Goal: Information Seeking & Learning: Learn about a topic

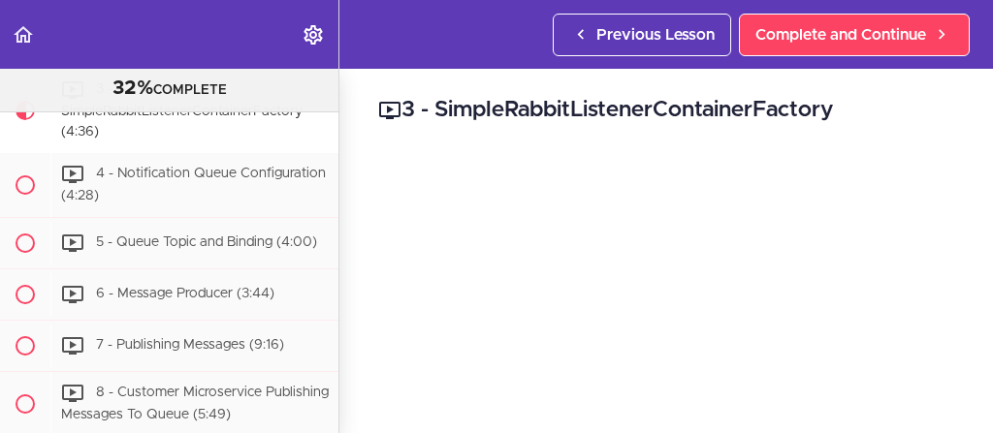
scroll to position [4011, 0]
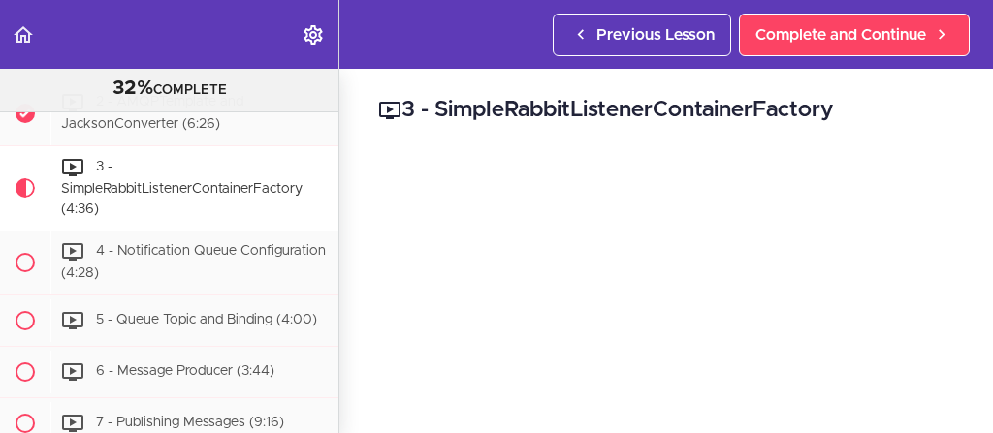
click at [384, 29] on header "Autoplay Autocomplete Previous Lesson Complete and Continue" at bounding box center [496, 34] width 993 height 69
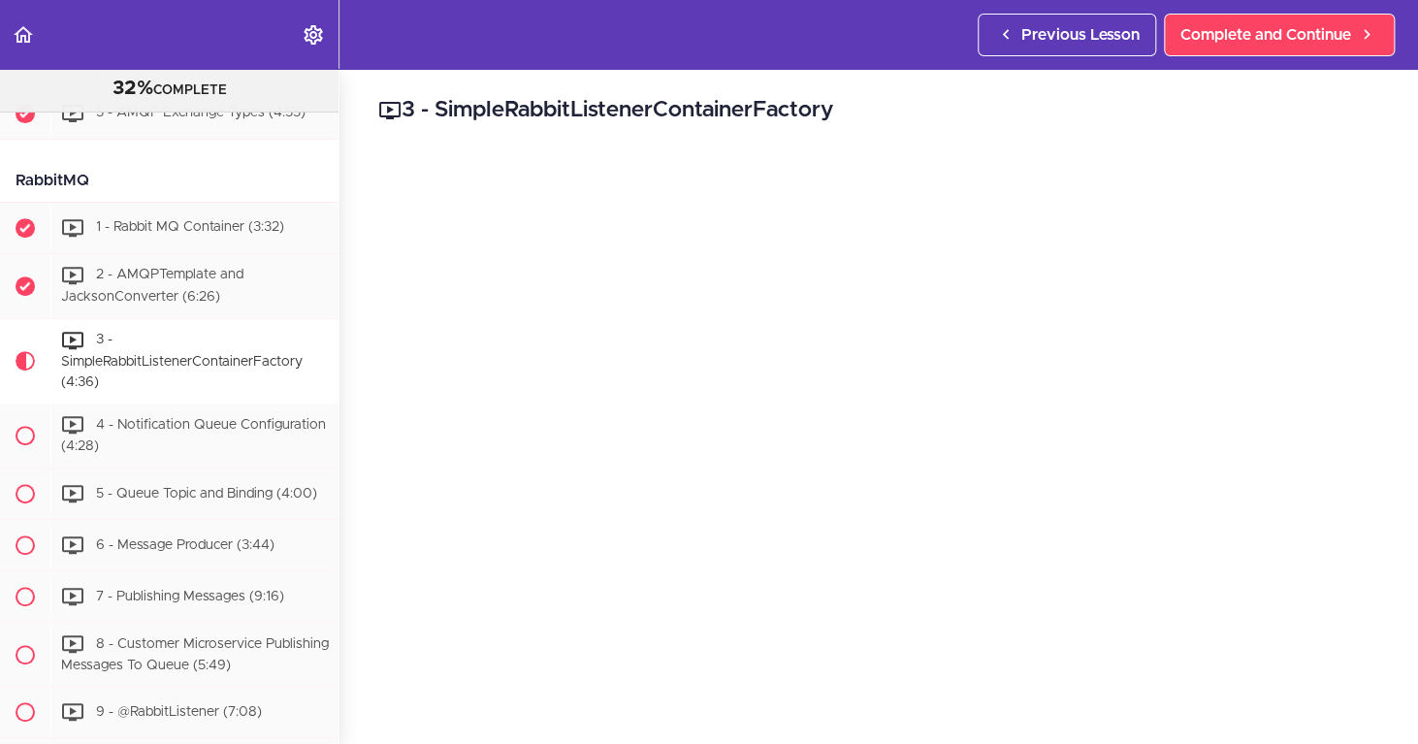
scroll to position [3844, 0]
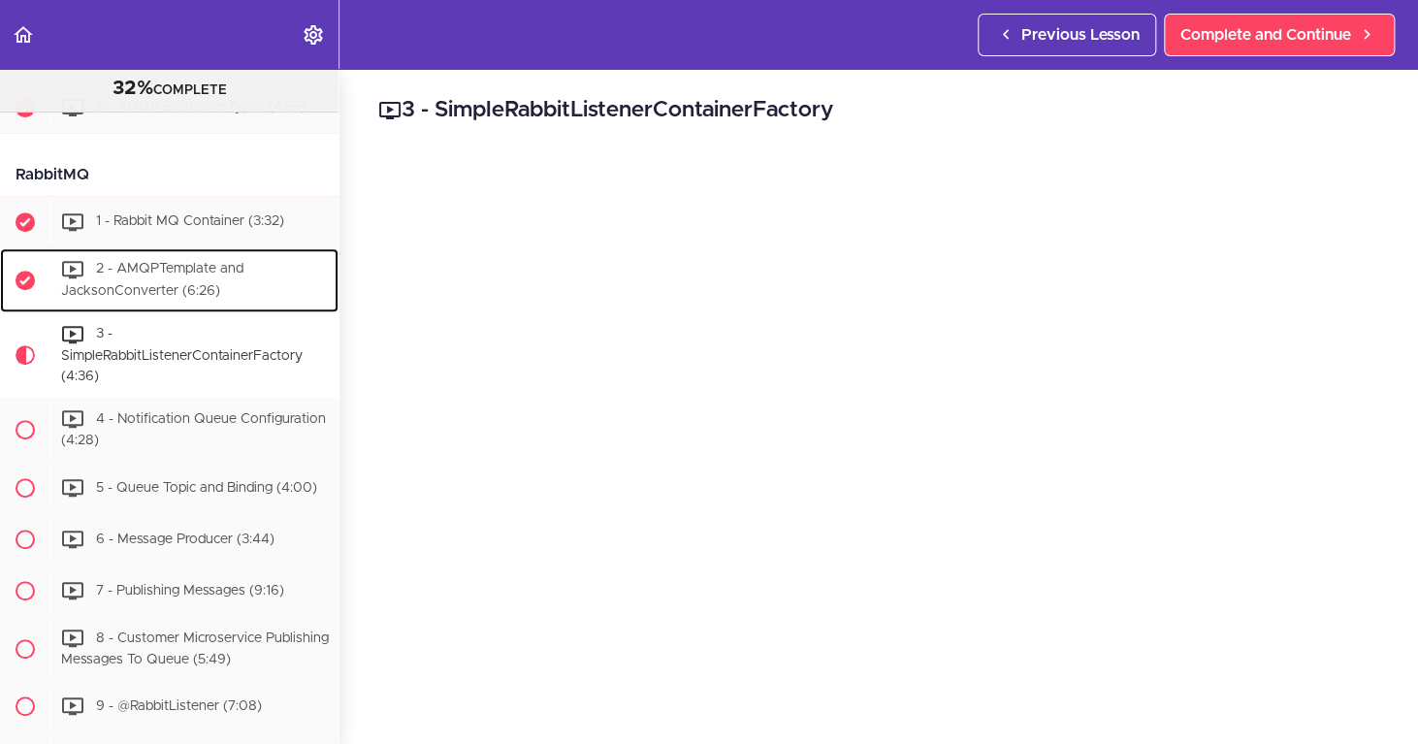
click at [159, 292] on span "2 - AMQPTemplate and JacksonConverter (6:26)" at bounding box center [152, 280] width 182 height 36
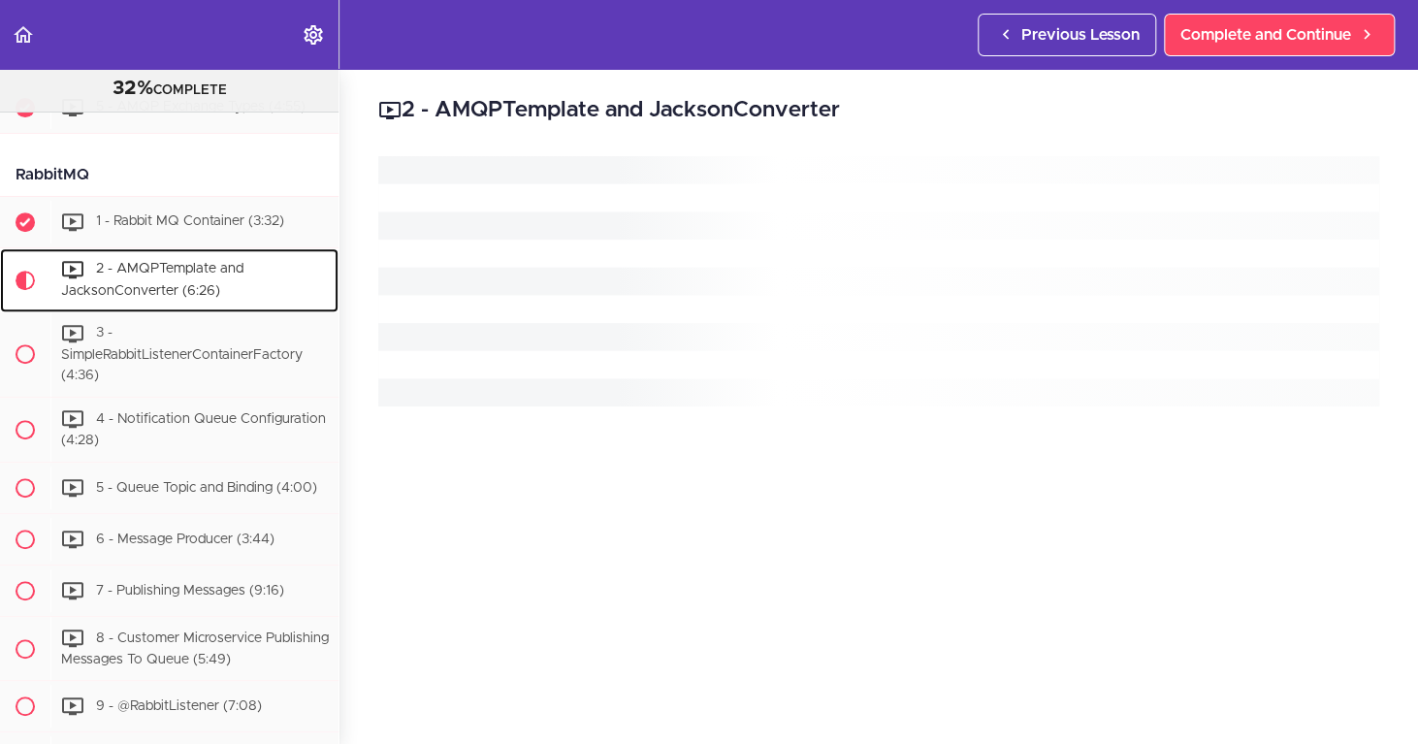
scroll to position [3959, 0]
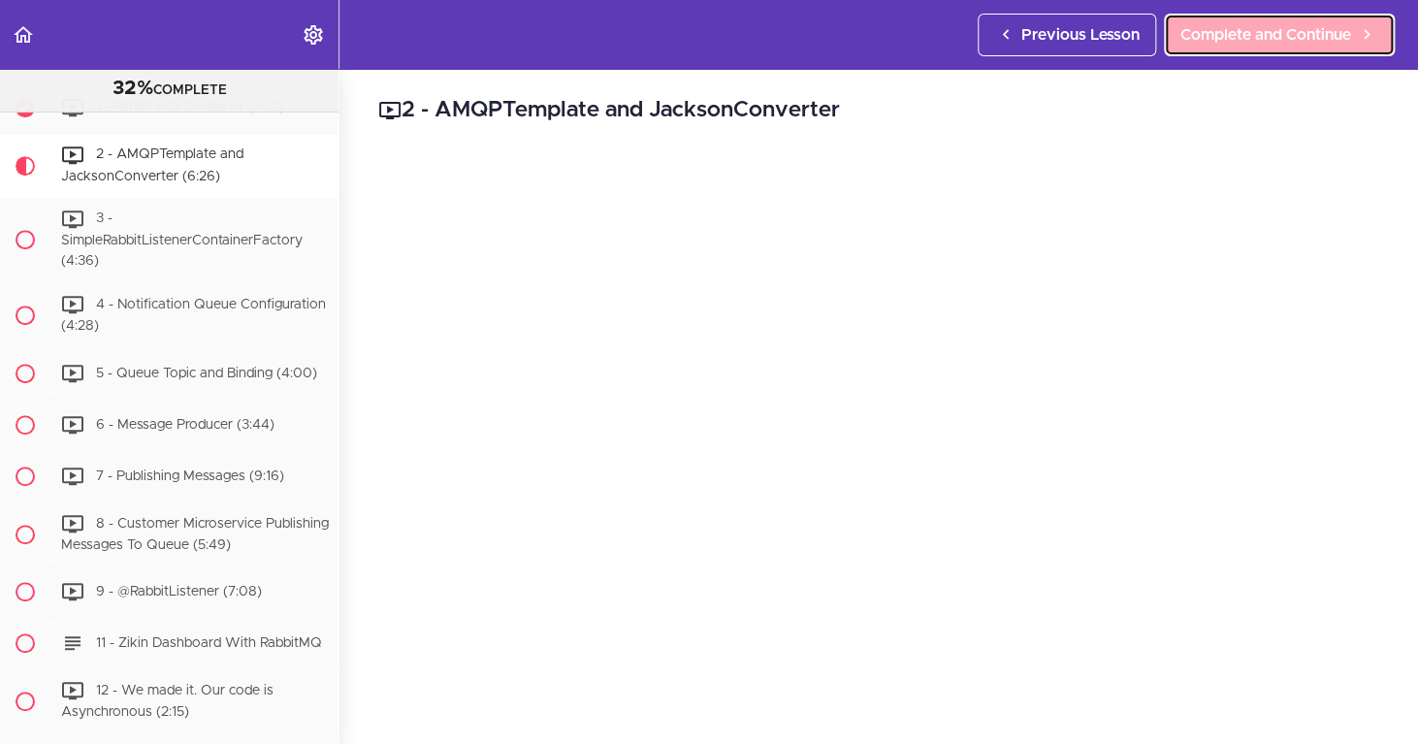
click at [992, 43] on span "Complete and Continue" at bounding box center [1265, 34] width 171 height 23
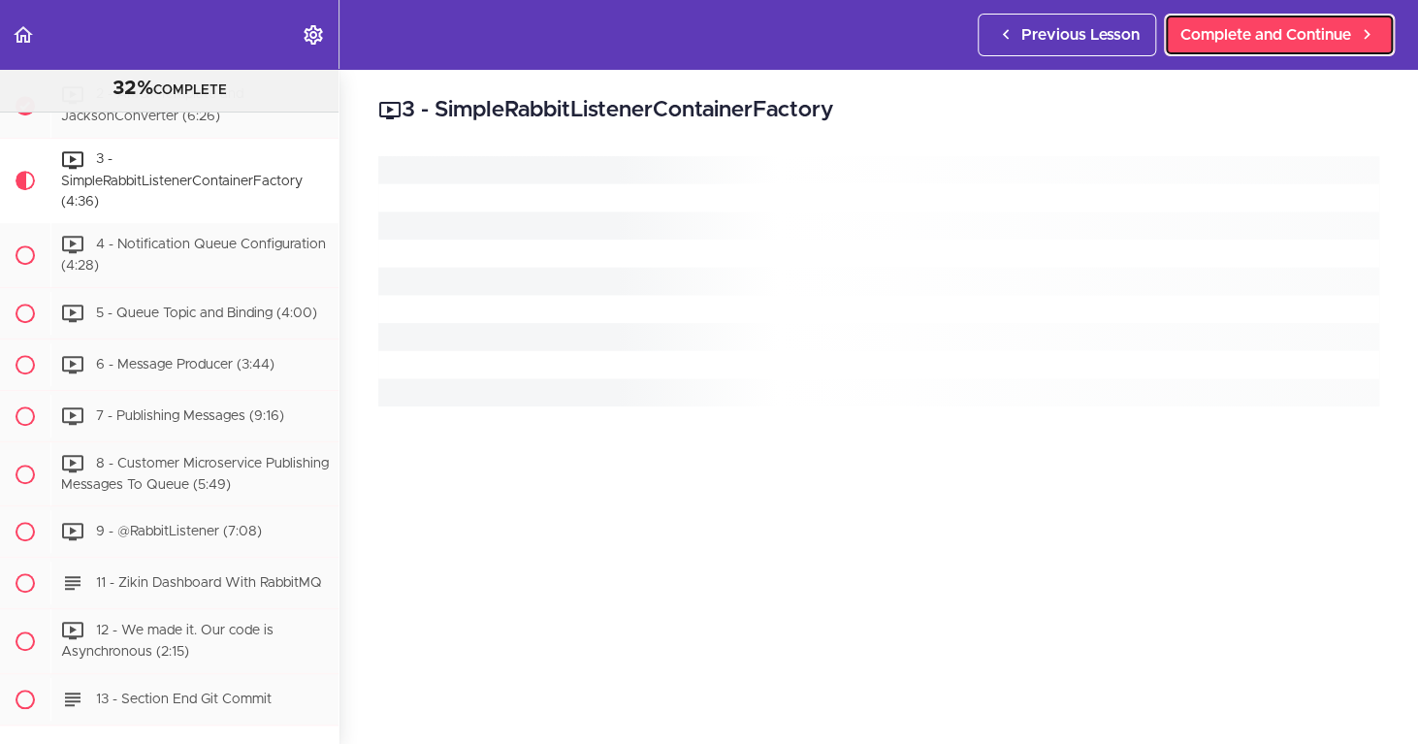
scroll to position [4023, 0]
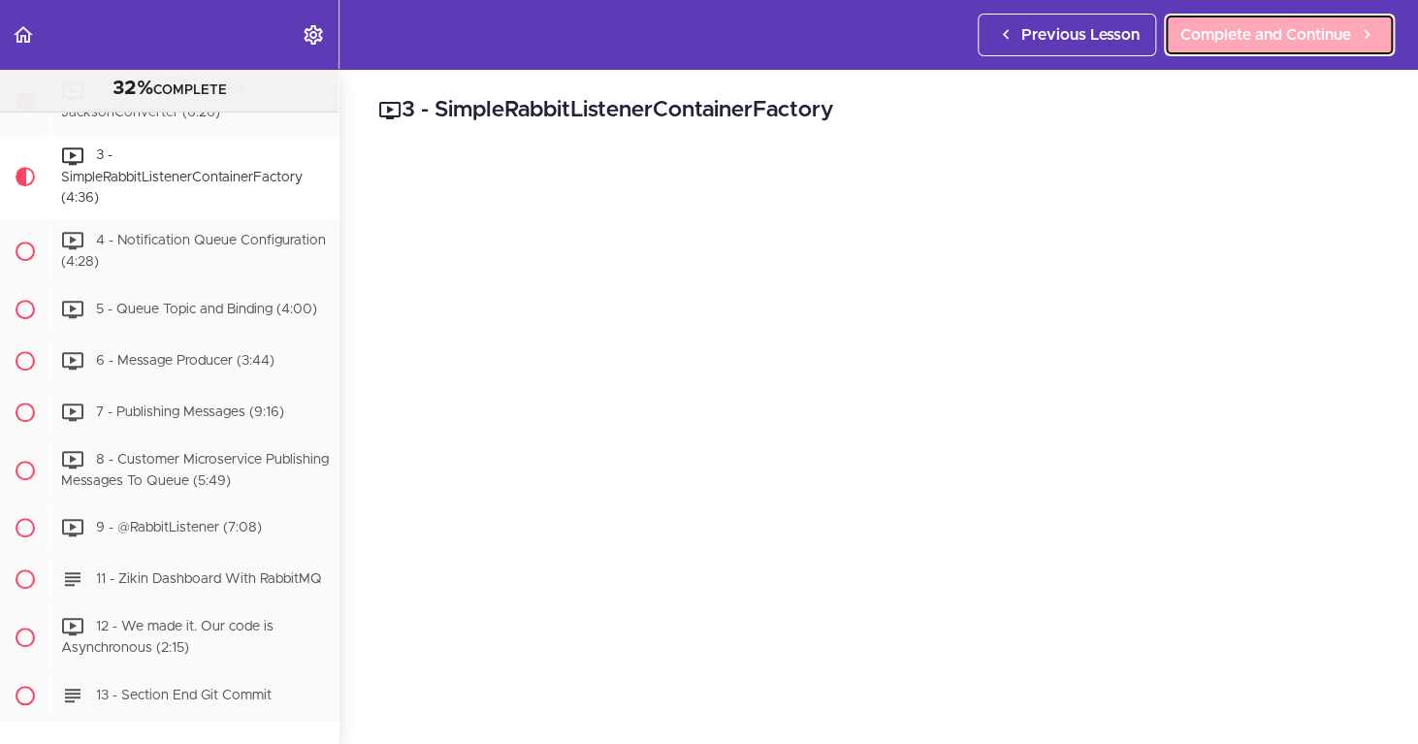
click at [992, 34] on span "Complete and Continue" at bounding box center [1265, 34] width 171 height 23
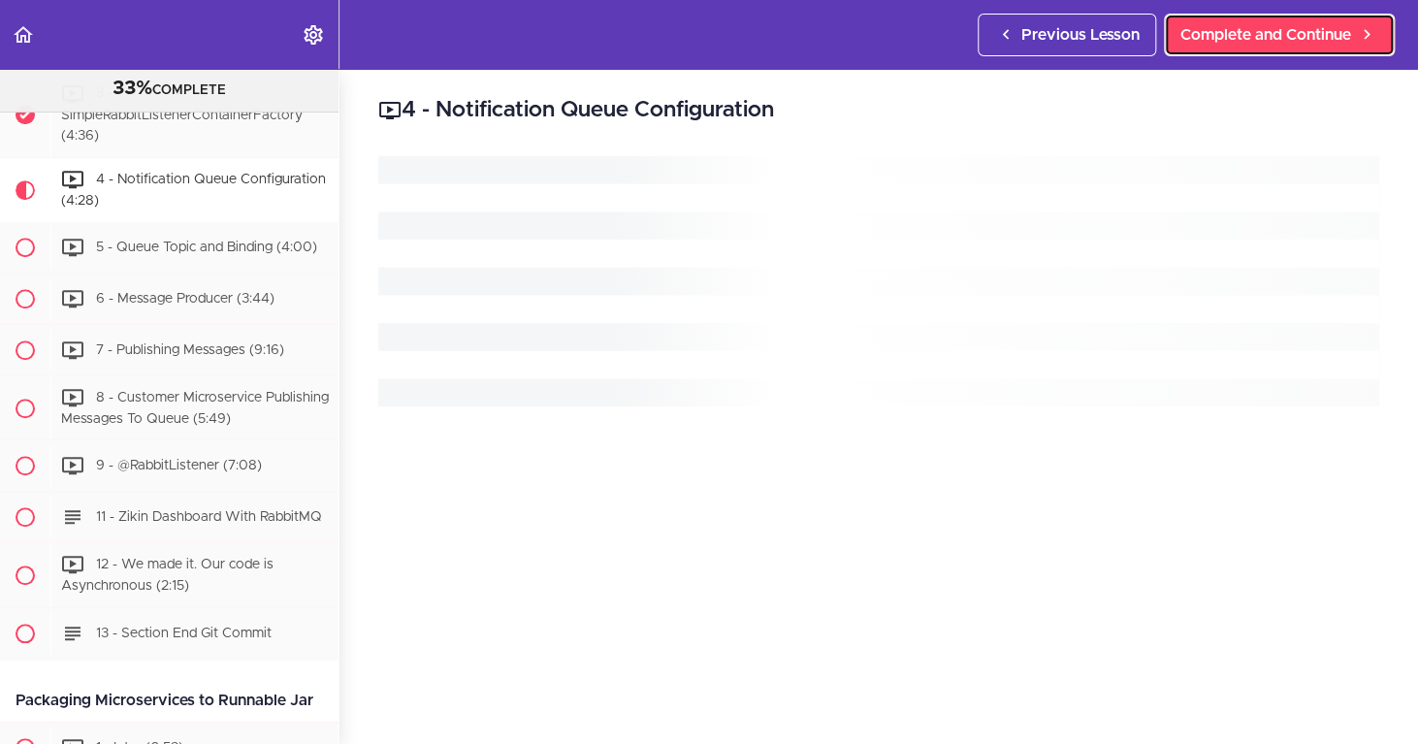
scroll to position [4107, 0]
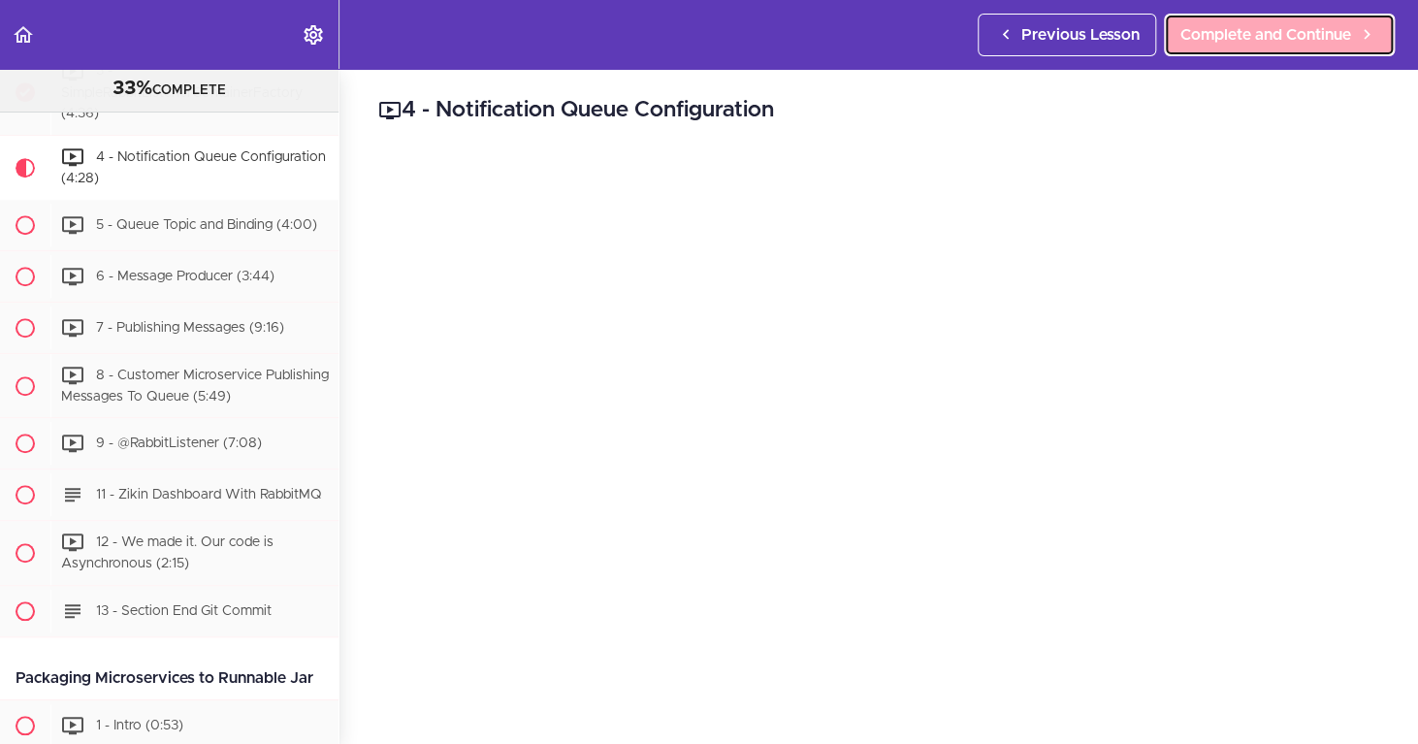
click at [992, 24] on span "Complete and Continue" at bounding box center [1265, 34] width 171 height 23
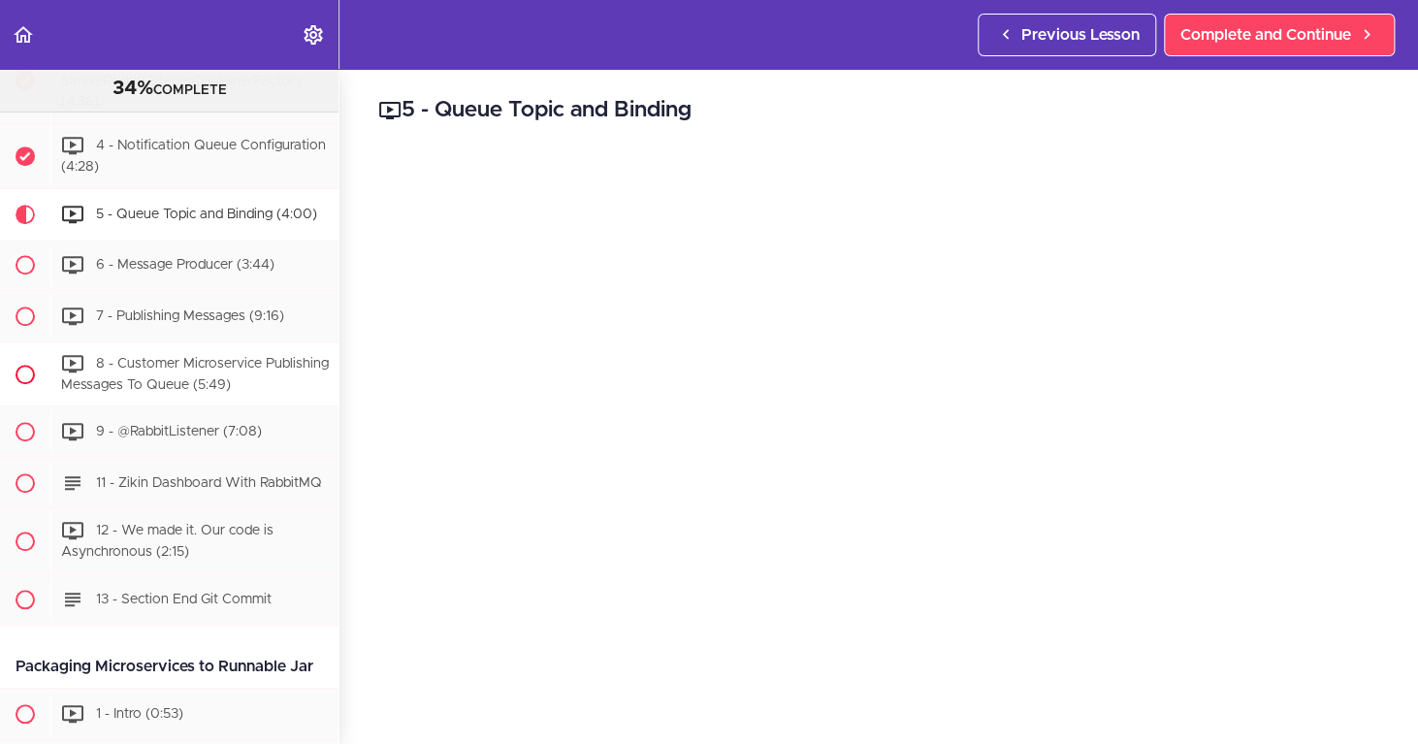
scroll to position [4094, 0]
